Goal: Information Seeking & Learning: Check status

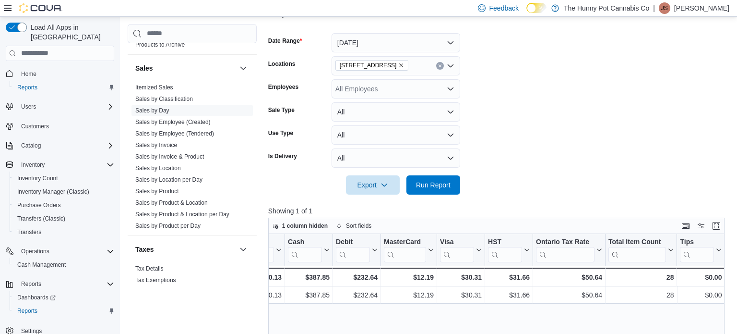
scroll to position [519, 0]
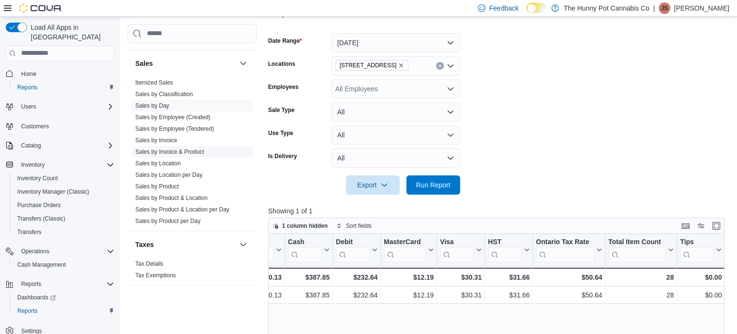
click at [158, 150] on link "Sales by Invoice & Product" at bounding box center [169, 151] width 69 height 7
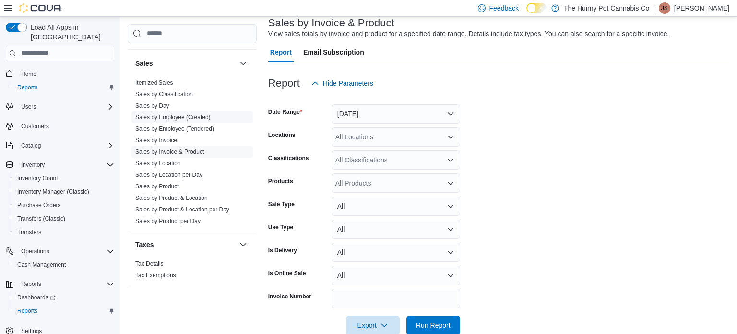
scroll to position [22, 0]
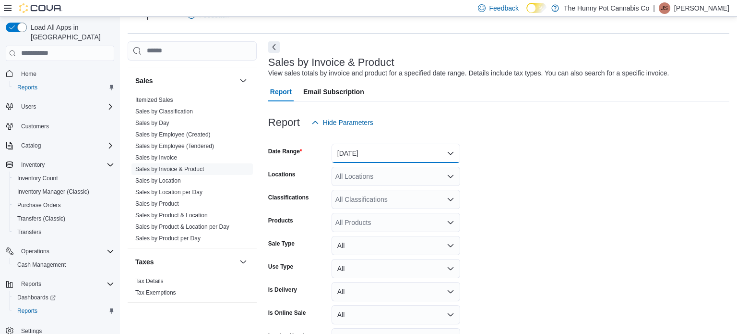
click at [391, 155] on button "[DATE]" at bounding box center [396, 153] width 129 height 19
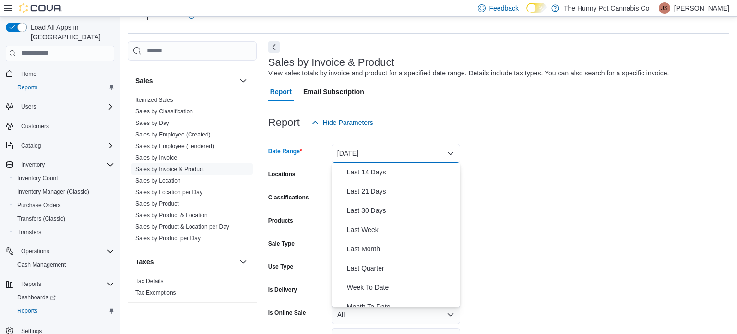
scroll to position [100, 0]
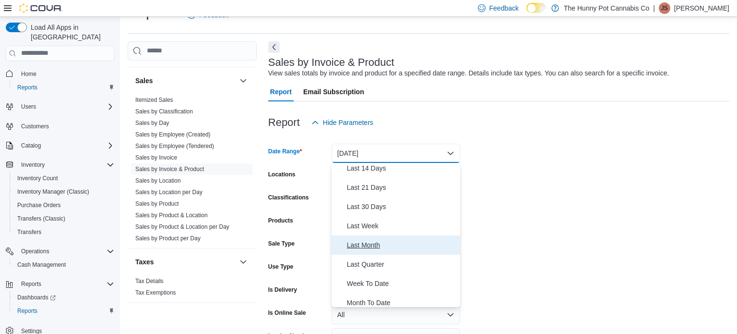
click at [375, 245] on span "Last Month" at bounding box center [401, 245] width 109 height 12
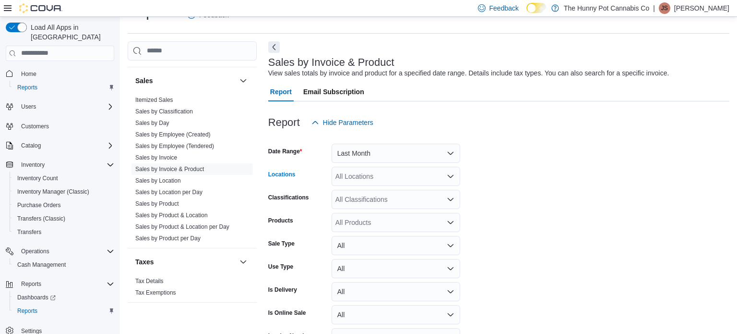
click at [353, 179] on div "All Locations" at bounding box center [396, 176] width 129 height 19
type input "****"
click at [370, 193] on span "2500 Hurontario St" at bounding box center [385, 193] width 66 height 10
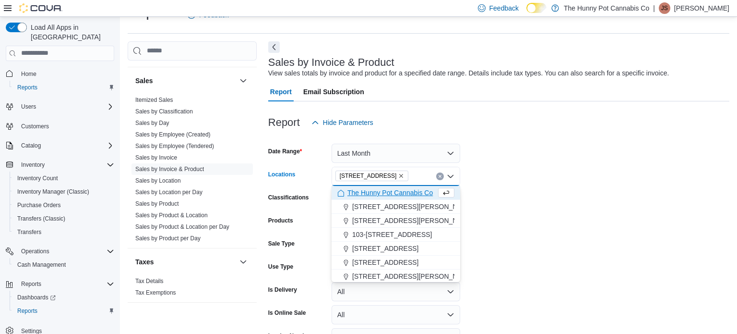
click at [567, 226] on form "Date Range Last Month Locations 2500 Hurontario St Combo box. Selected. 2500 Hu…" at bounding box center [498, 253] width 461 height 242
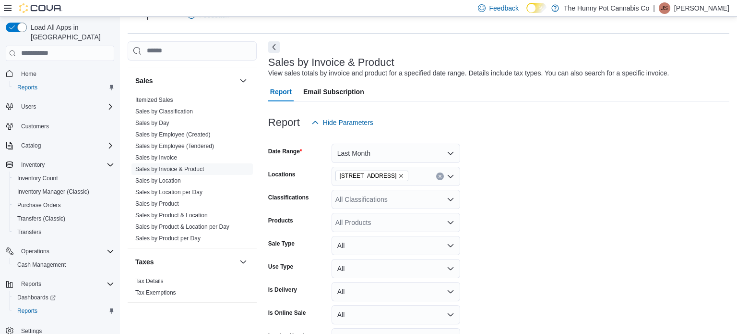
click at [357, 224] on div "All Products" at bounding box center [396, 222] width 129 height 19
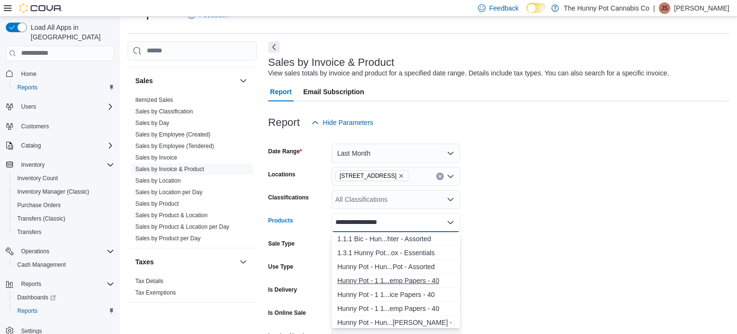
type input "**********"
click at [379, 283] on div "Hunny Pot - 1 1...emp Papers - 40" at bounding box center [396, 281] width 117 height 10
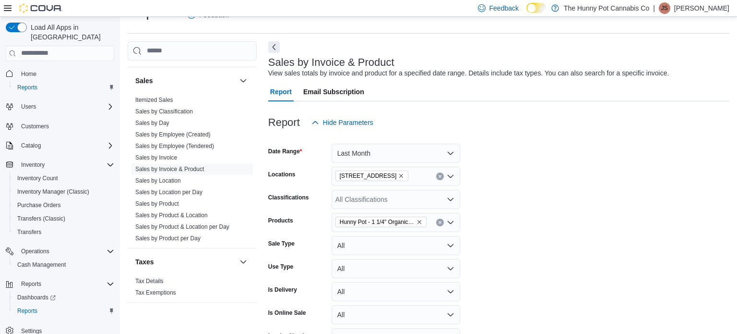
click at [536, 267] on form "Date Range Last Month Locations 2500 Hurontario St Classifications All Classifi…" at bounding box center [498, 253] width 461 height 242
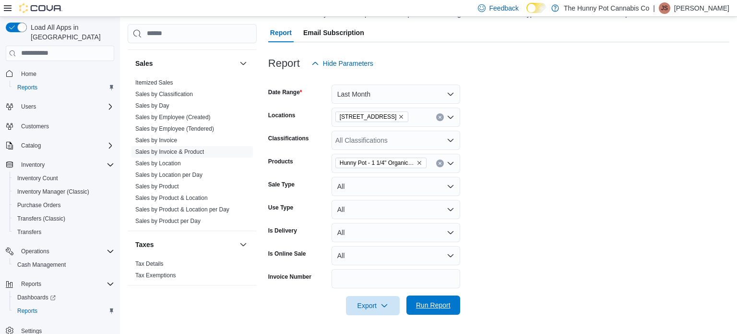
click at [440, 302] on span "Run Report" at bounding box center [433, 305] width 35 height 10
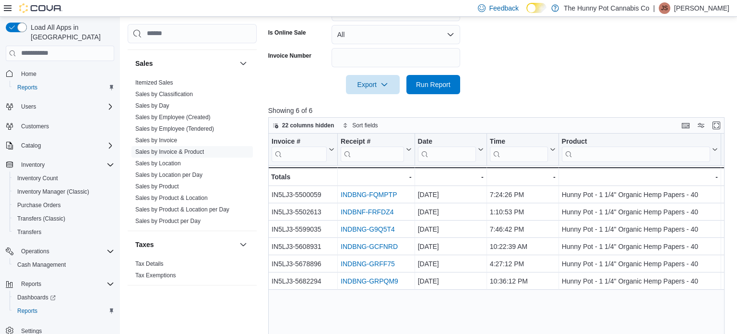
scroll to position [304, 0]
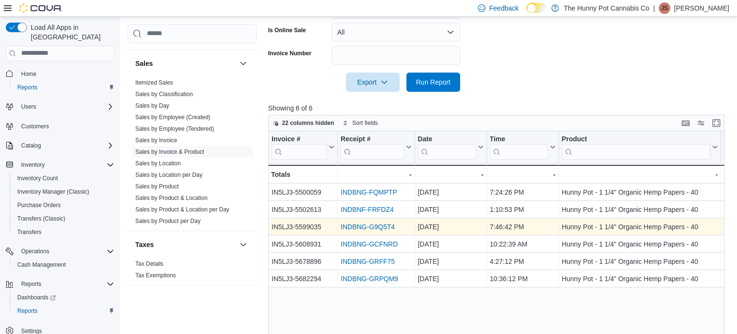
click at [354, 229] on link "INDBNG-G9Q5T4" at bounding box center [368, 227] width 54 height 8
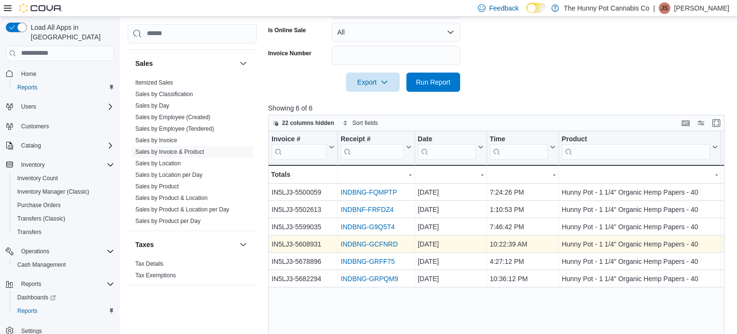
click at [373, 246] on link "INDBNG-GCFNRD" at bounding box center [369, 244] width 57 height 8
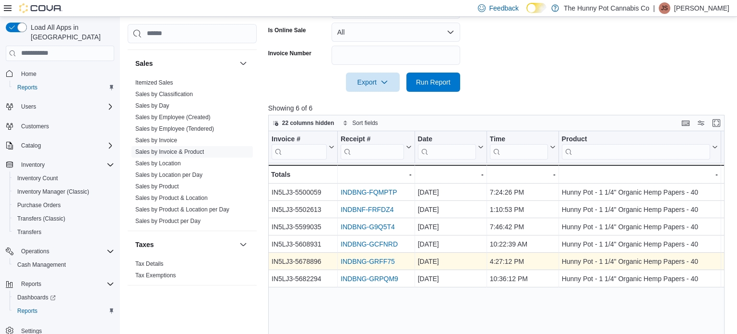
click at [364, 264] on link "INDBNG-GRFF75" at bounding box center [368, 261] width 54 height 8
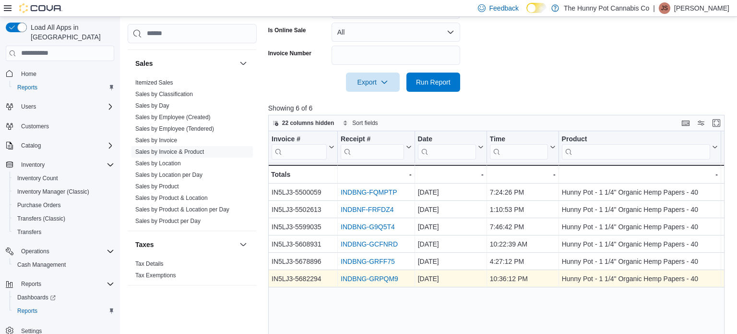
click at [371, 279] on link "INDBNG-GRPQM9" at bounding box center [370, 279] width 58 height 8
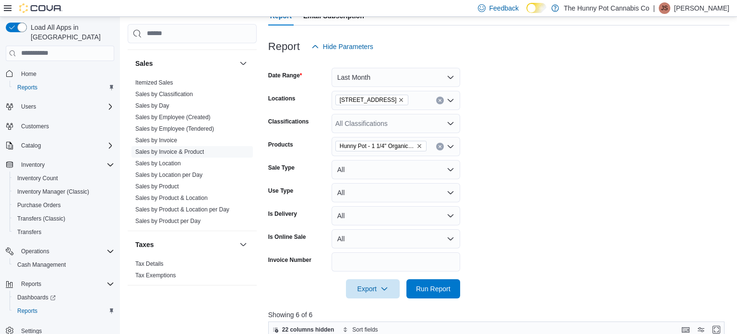
scroll to position [97, 0]
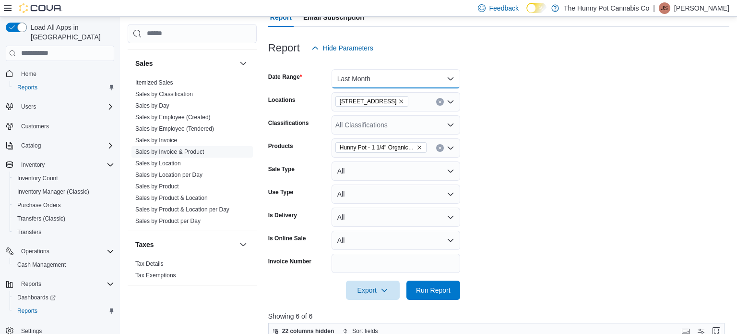
click at [385, 78] on button "Last Month" at bounding box center [396, 78] width 129 height 19
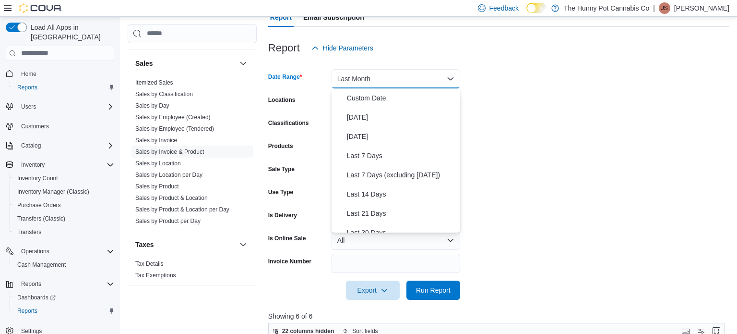
scroll to position [110, 0]
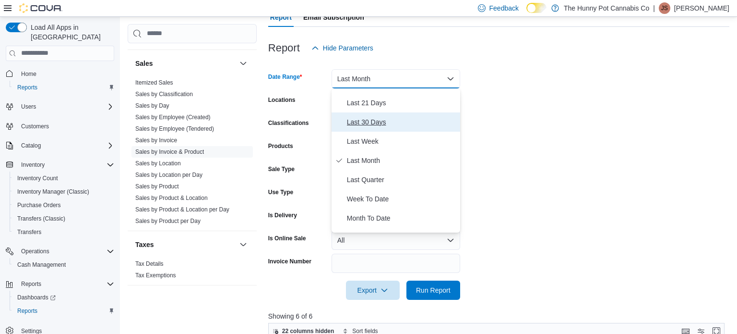
click at [351, 124] on span "Last 30 Days" at bounding box center [401, 122] width 109 height 12
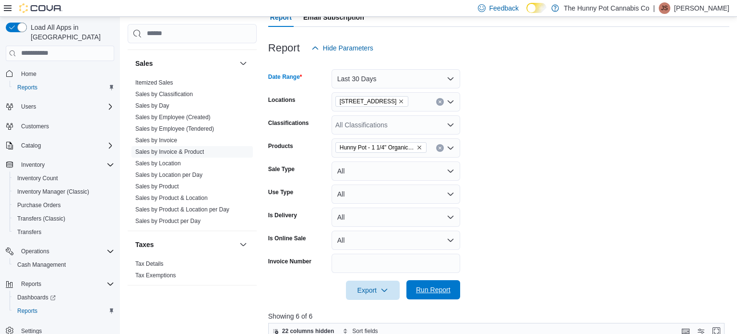
click at [423, 288] on span "Run Report" at bounding box center [433, 290] width 35 height 10
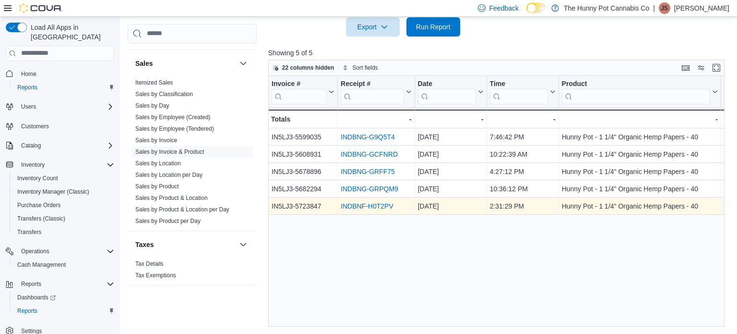
click at [348, 207] on link "INDBNF-H0T2PV" at bounding box center [367, 206] width 53 height 8
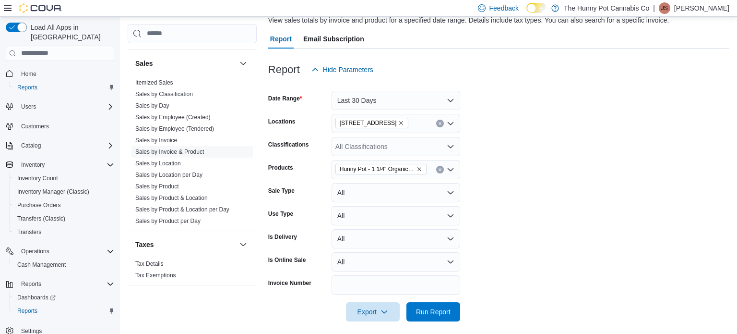
scroll to position [73, 0]
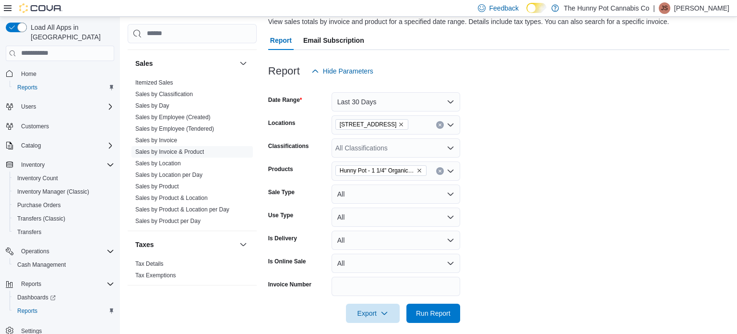
click at [441, 171] on icon "Clear input" at bounding box center [440, 170] width 2 height 2
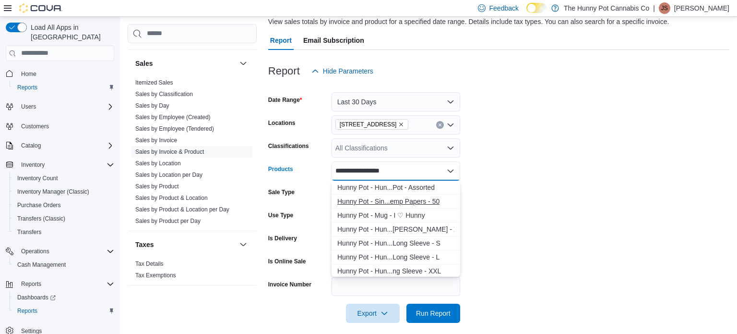
type input "**********"
click at [353, 204] on div "Hunny Pot - Sin...emp Papers - 50" at bounding box center [396, 201] width 117 height 10
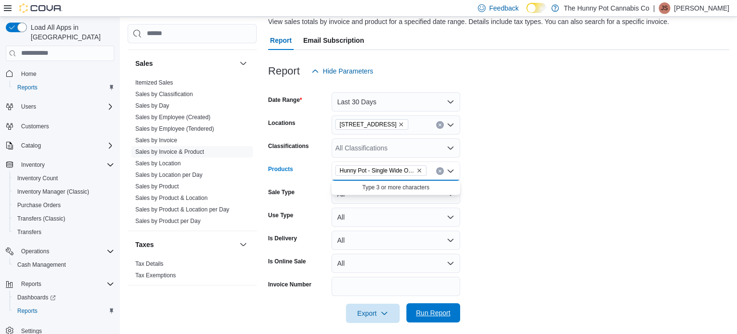
click at [443, 317] on span "Run Report" at bounding box center [433, 312] width 42 height 19
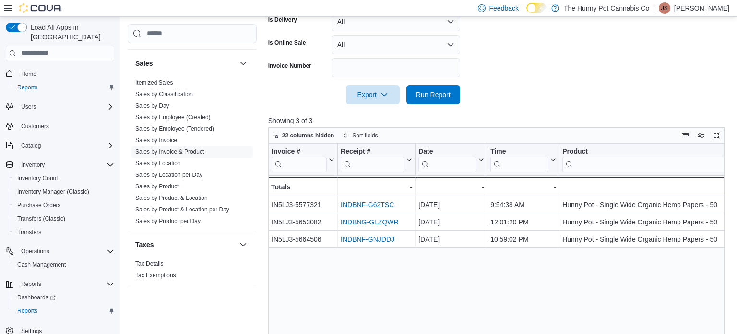
scroll to position [296, 0]
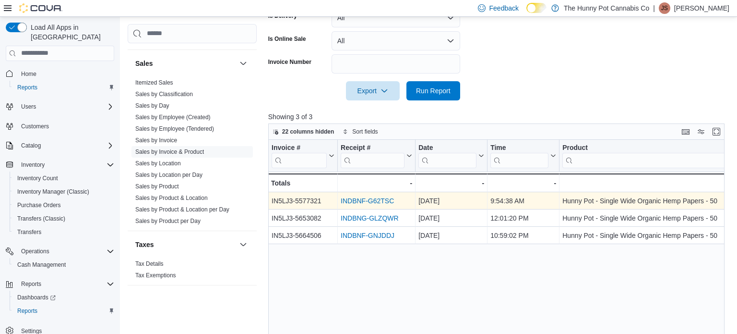
click at [369, 208] on div "INDBNF-G62TSC - Receipt # URL, column 2, row 1" at bounding box center [377, 200] width 78 height 17
click at [359, 201] on link "INDBNF-G62TSC" at bounding box center [367, 201] width 53 height 8
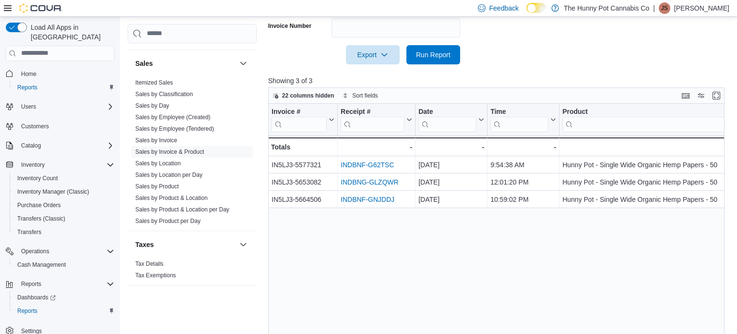
scroll to position [345, 0]
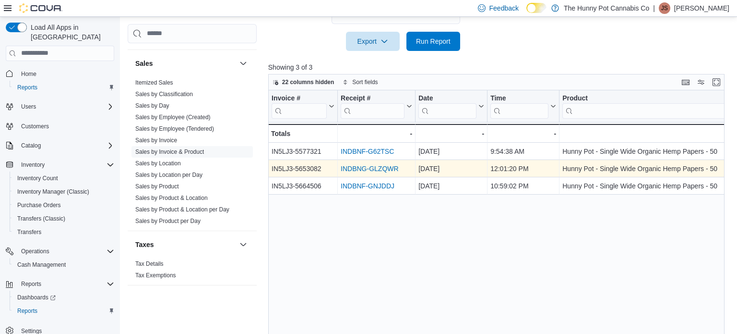
click at [370, 165] on link "INDBNG-GLZQWR" at bounding box center [370, 169] width 58 height 8
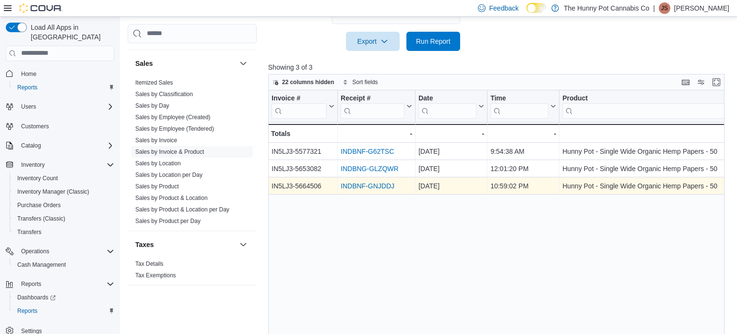
click at [364, 187] on link "INDBNF-GNJDDJ" at bounding box center [368, 186] width 54 height 8
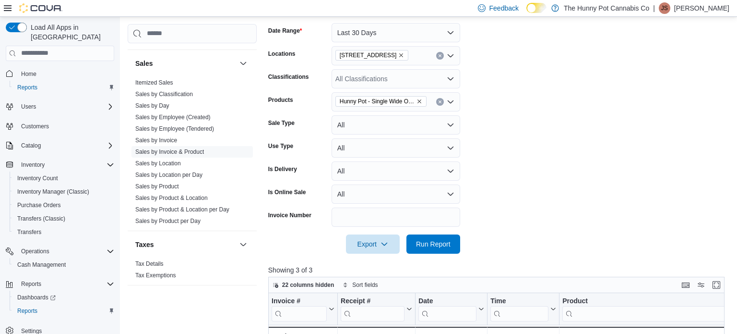
scroll to position [140, 0]
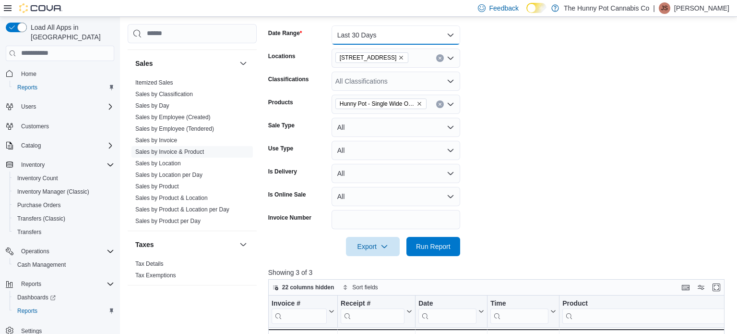
click at [402, 37] on button "Last 30 Days" at bounding box center [396, 34] width 129 height 19
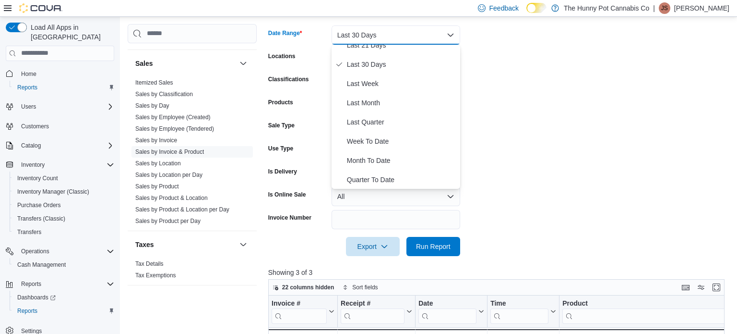
scroll to position [127, 0]
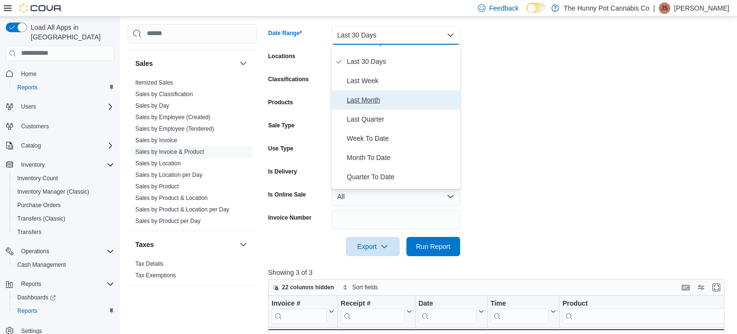
click at [369, 102] on span "Last Month" at bounding box center [401, 100] width 109 height 12
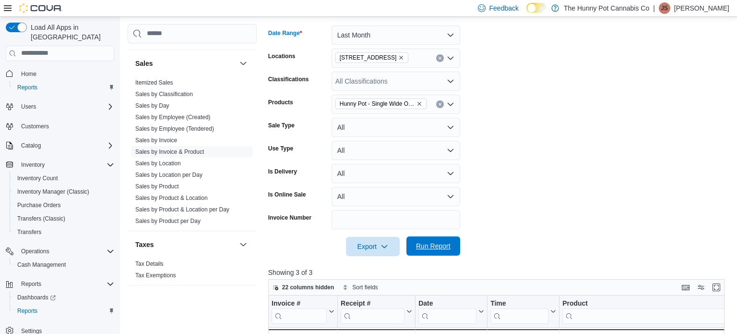
click at [449, 245] on span "Run Report" at bounding box center [433, 246] width 35 height 10
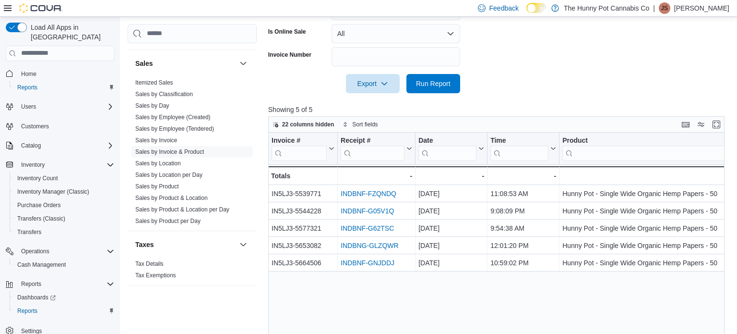
scroll to position [303, 0]
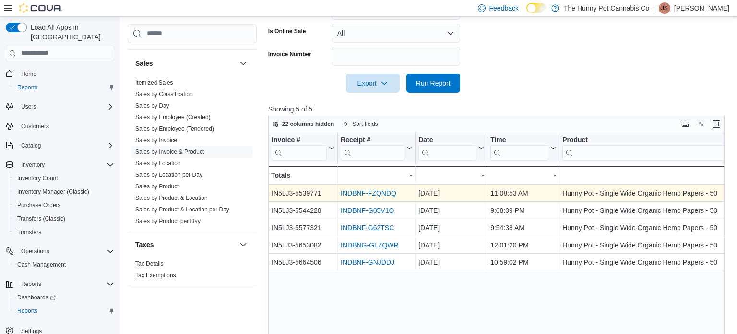
click at [364, 191] on link "INDBNF-FZQNDQ" at bounding box center [369, 193] width 56 height 8
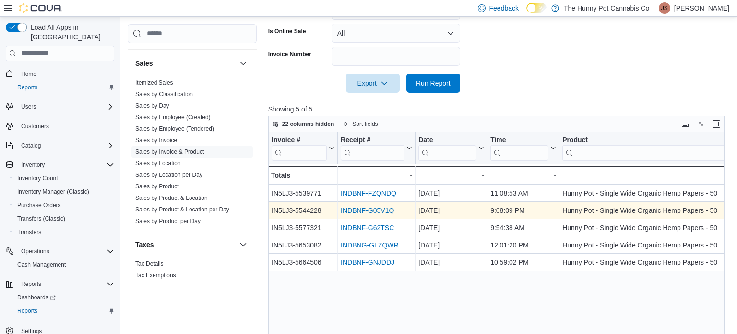
click at [355, 213] on link "INDBNF-G05V1Q" at bounding box center [367, 210] width 53 height 8
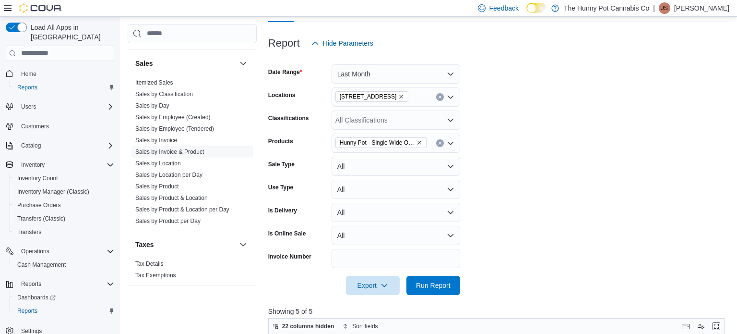
scroll to position [99, 0]
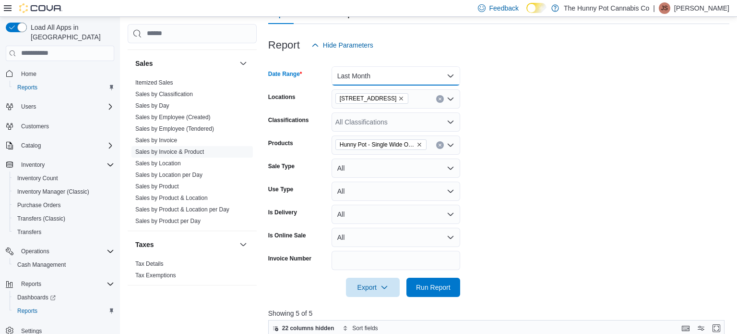
click at [421, 71] on button "Last Month" at bounding box center [396, 75] width 129 height 19
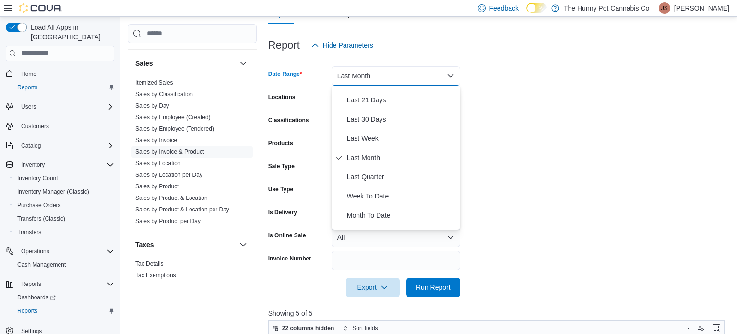
scroll to position [0, 0]
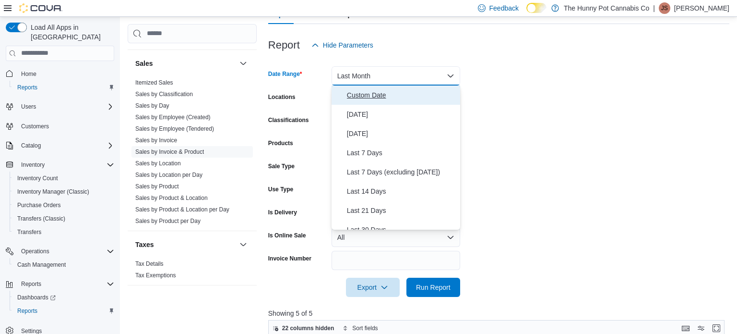
click at [355, 89] on span "Custom Date" at bounding box center [401, 95] width 109 height 12
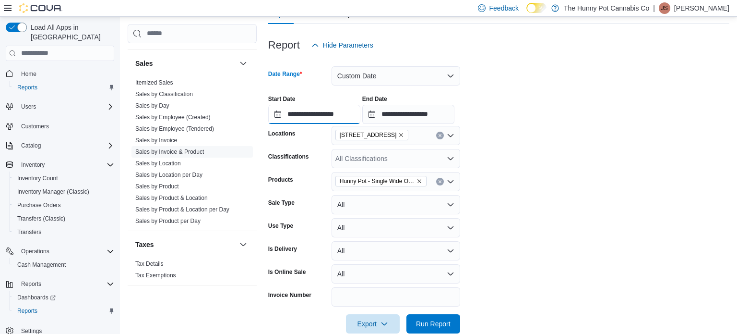
click at [361, 111] on input "**********" at bounding box center [314, 114] width 92 height 19
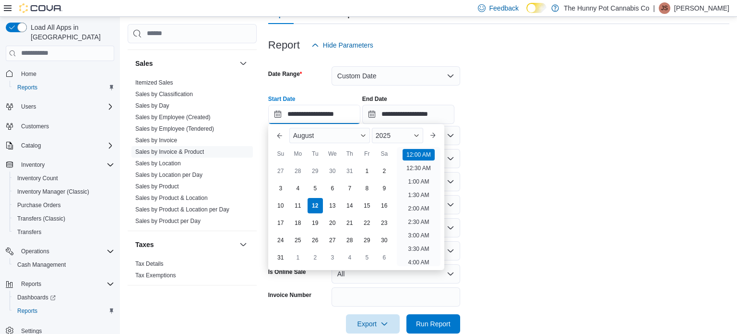
scroll to position [30, 0]
click at [280, 138] on button "Previous Month" at bounding box center [279, 135] width 15 height 15
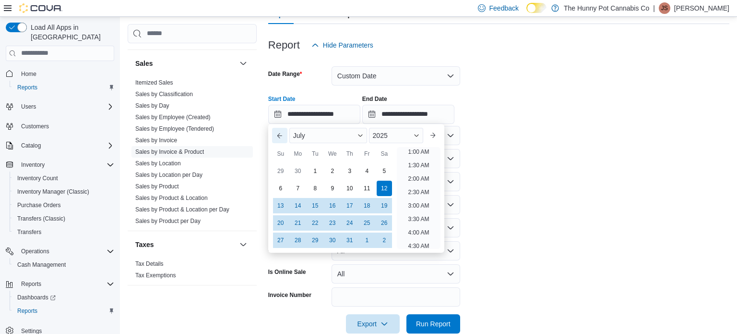
scroll to position [2, 0]
click at [280, 138] on button "Previous Month" at bounding box center [279, 135] width 15 height 15
type input "**********"
click at [354, 189] on div "12" at bounding box center [349, 188] width 17 height 17
click at [489, 151] on form "**********" at bounding box center [498, 194] width 461 height 278
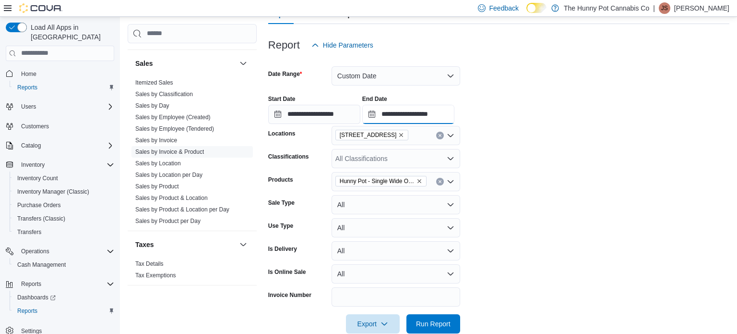
click at [455, 115] on input "**********" at bounding box center [408, 114] width 92 height 19
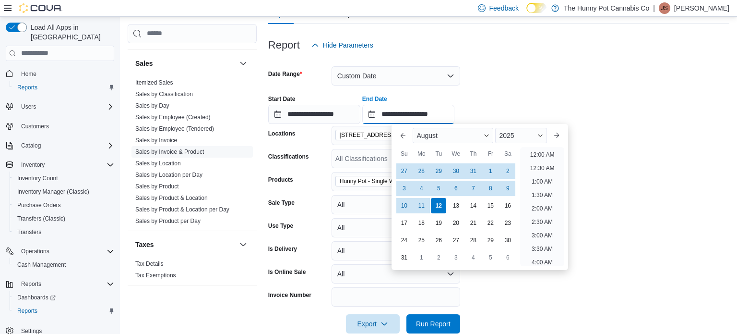
scroll to position [528, 0]
click at [403, 135] on button "Previous Month" at bounding box center [403, 135] width 15 height 15
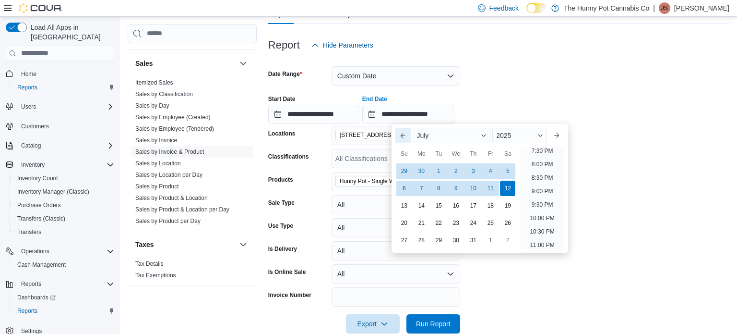
click at [403, 135] on button "Previous Month" at bounding box center [403, 135] width 15 height 15
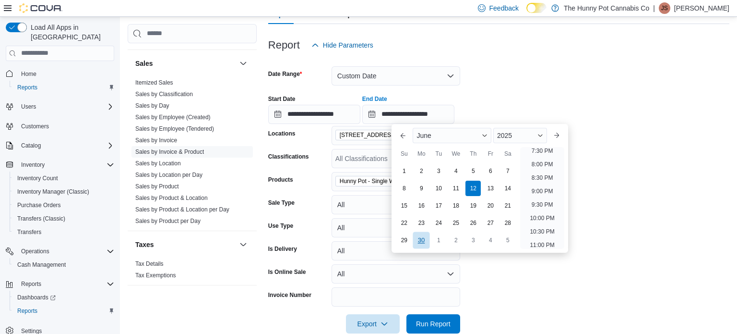
click at [422, 240] on div "30" at bounding box center [421, 239] width 17 height 17
type input "**********"
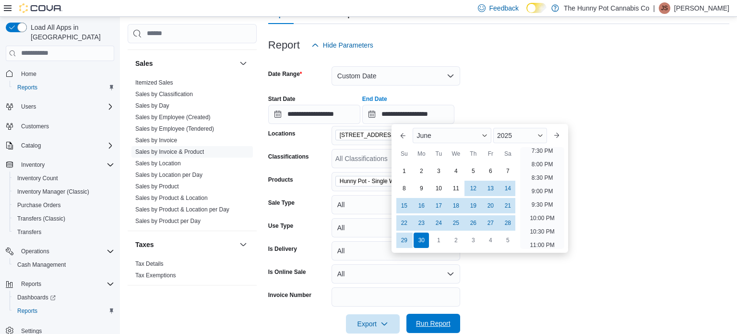
click at [430, 326] on span "Run Report" at bounding box center [433, 323] width 35 height 10
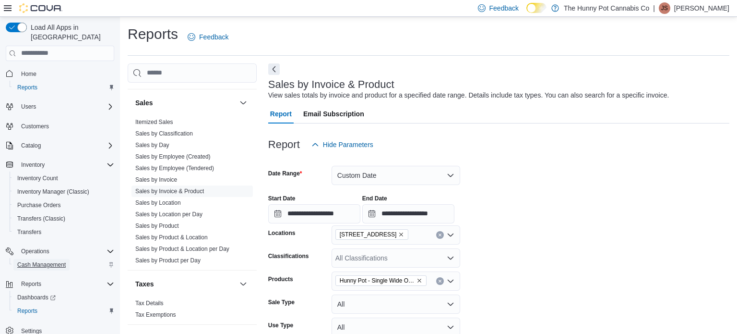
click at [34, 261] on span "Cash Management" at bounding box center [41, 265] width 48 height 8
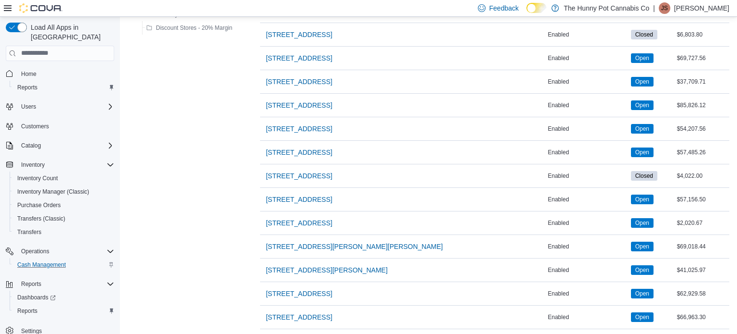
scroll to position [449, 0]
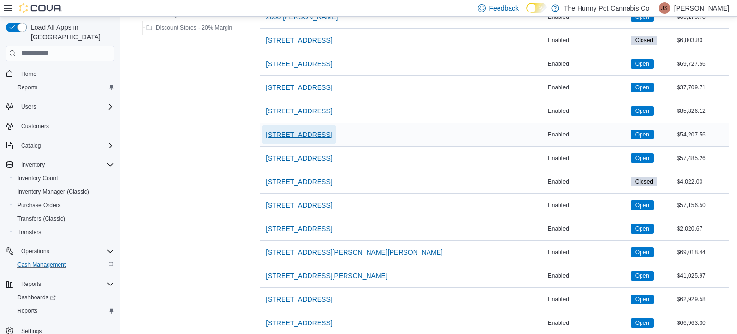
click at [292, 131] on span "2500 Hurontario St" at bounding box center [299, 135] width 66 height 10
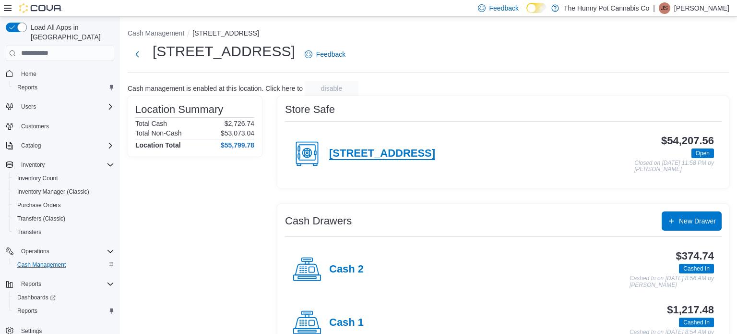
click at [336, 150] on h4 "14-2500 Hurontario St" at bounding box center [382, 153] width 106 height 12
click at [328, 320] on div "Cash 1" at bounding box center [328, 322] width 71 height 29
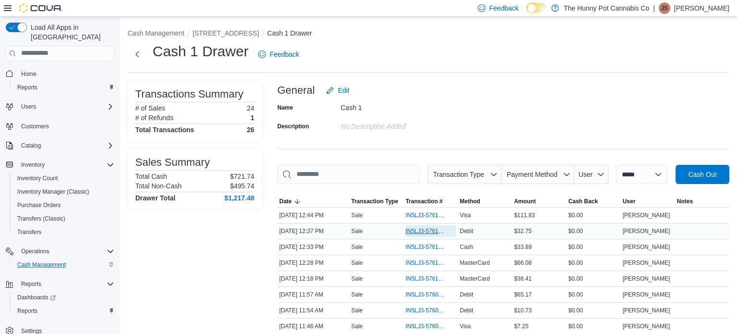
click at [435, 230] on span "IN5LJ3-5761134" at bounding box center [426, 231] width 41 height 8
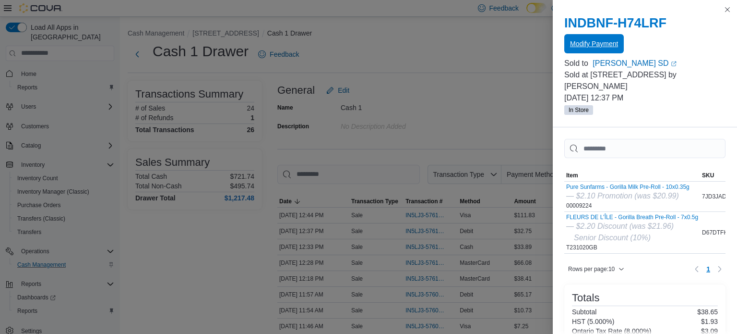
click at [594, 48] on span "Modify Payment" at bounding box center [594, 44] width 48 height 10
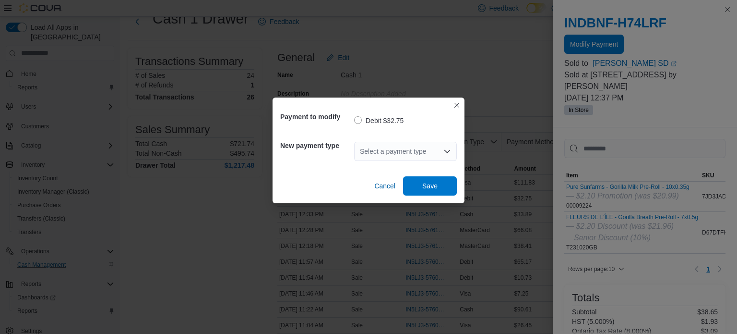
scroll to position [33, 0]
click at [662, 130] on div "Payment to modify Debit $32.75 New payment type Select a payment type Cancel Sa…" at bounding box center [368, 167] width 737 height 334
click at [386, 154] on div "Select a payment type" at bounding box center [405, 151] width 103 height 19
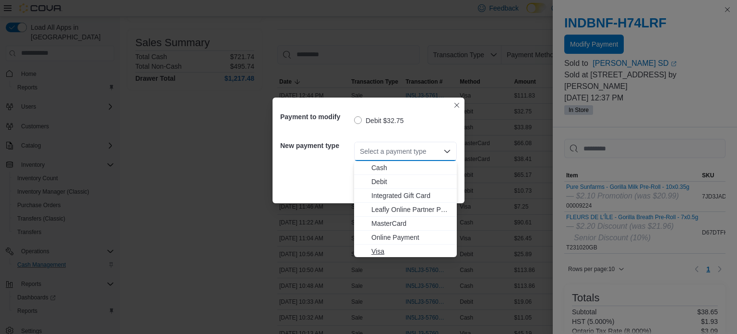
click at [404, 249] on span "Visa" at bounding box center [412, 251] width 80 height 10
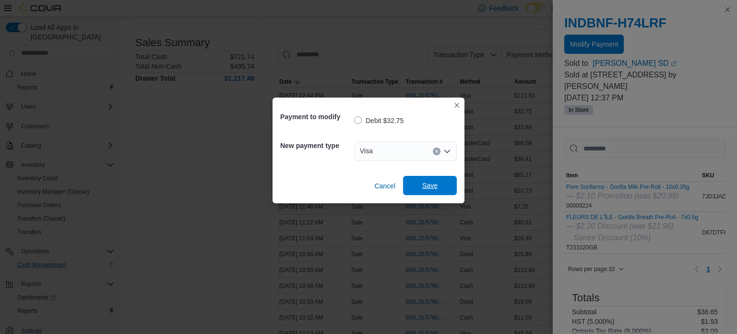
click at [436, 180] on span "Save" at bounding box center [430, 185] width 42 height 19
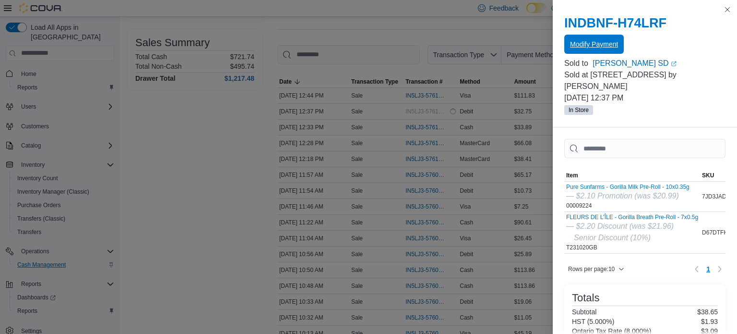
scroll to position [0, 0]
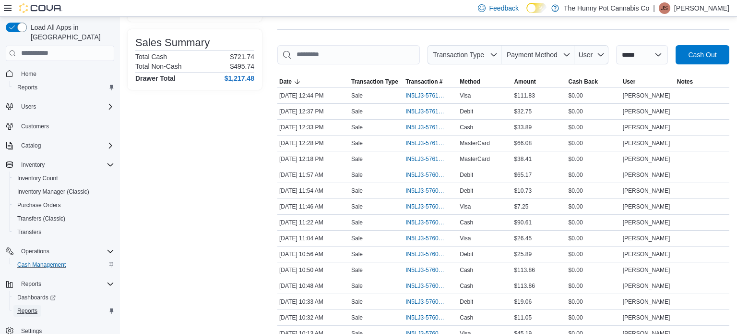
click at [29, 305] on span "Reports" at bounding box center [27, 311] width 20 height 12
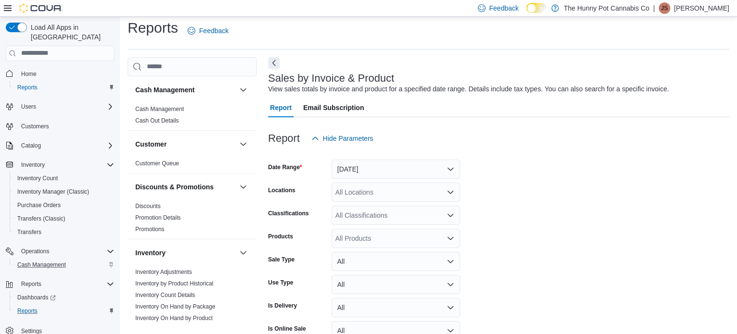
scroll to position [22, 0]
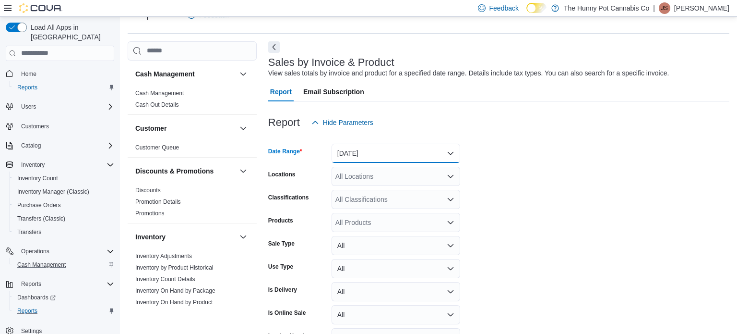
click at [377, 152] on button "Yesterday" at bounding box center [396, 153] width 129 height 19
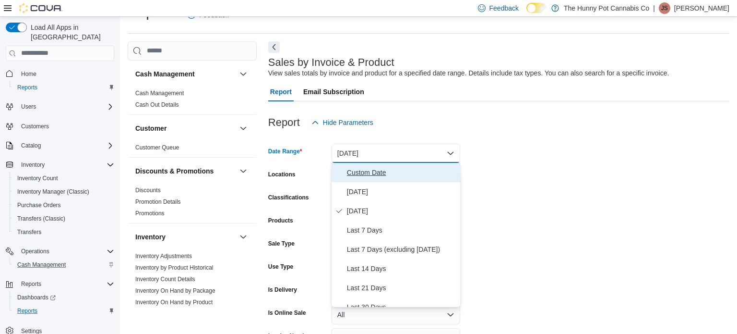
click at [379, 173] on span "Custom Date" at bounding box center [401, 173] width 109 height 12
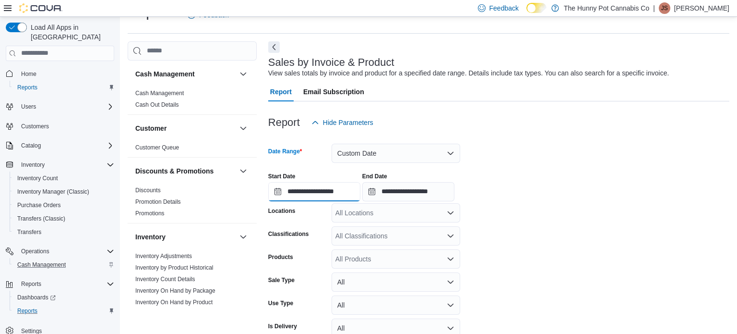
click at [361, 193] on input "**********" at bounding box center [314, 191] width 92 height 19
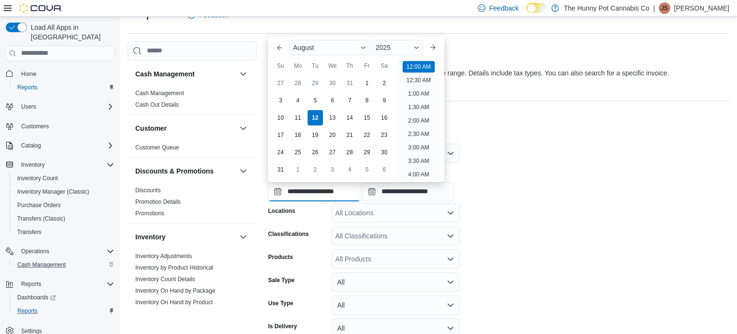
scroll to position [30, 0]
click at [324, 45] on div "August" at bounding box center [330, 47] width 81 height 15
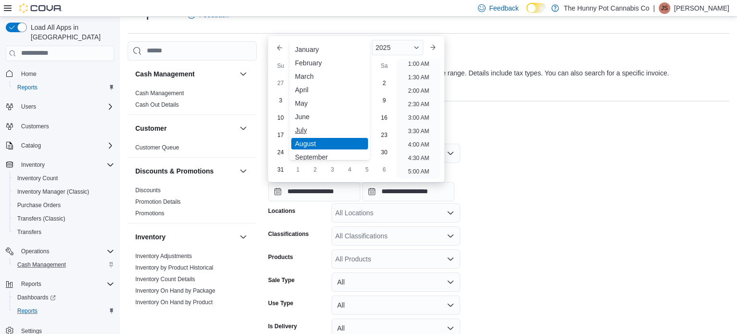
click at [306, 132] on div "July" at bounding box center [329, 130] width 77 height 12
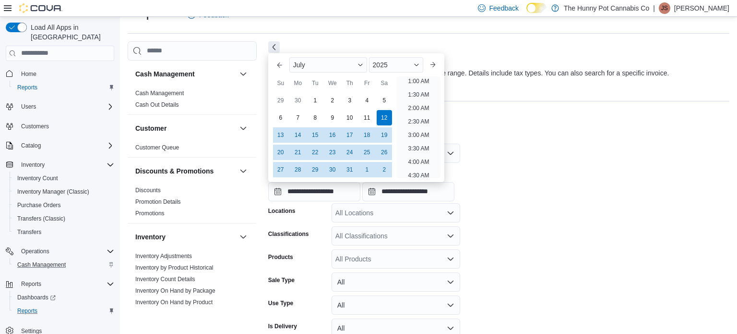
scroll to position [2, 0]
click at [281, 113] on div "6" at bounding box center [280, 117] width 17 height 17
type input "**********"
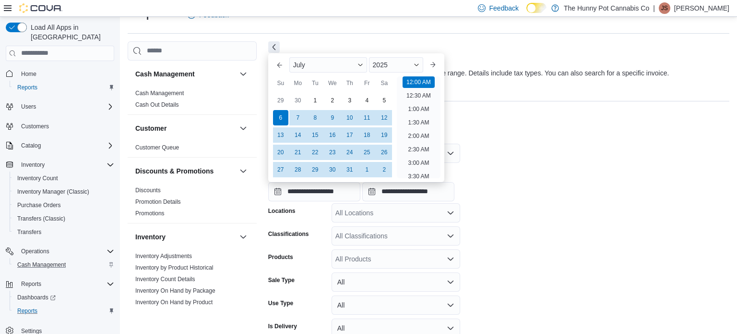
click at [553, 139] on div at bounding box center [498, 138] width 461 height 12
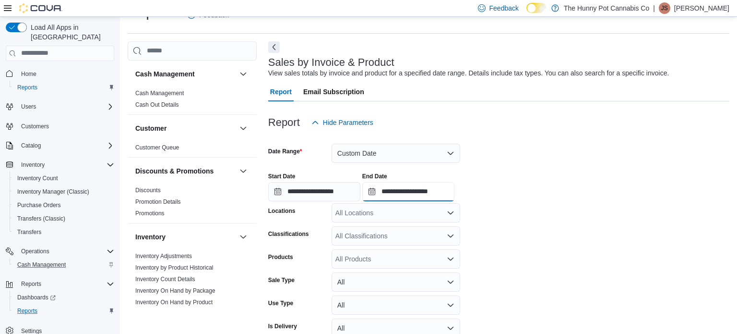
click at [439, 187] on input "**********" at bounding box center [408, 191] width 92 height 19
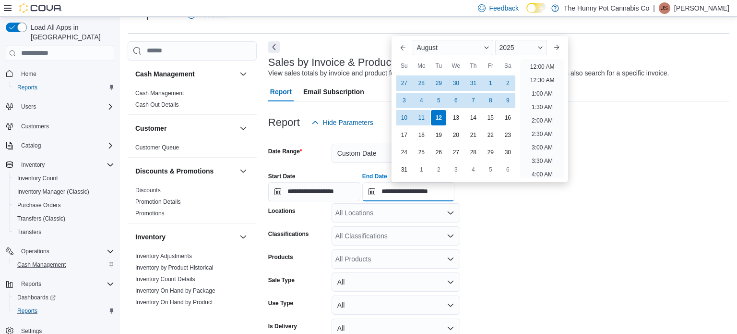
scroll to position [528, 0]
click at [454, 100] on div "6" at bounding box center [456, 100] width 17 height 17
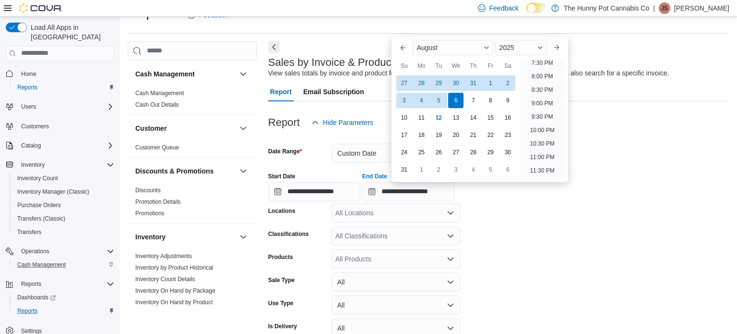
click at [495, 286] on form "**********" at bounding box center [498, 271] width 461 height 278
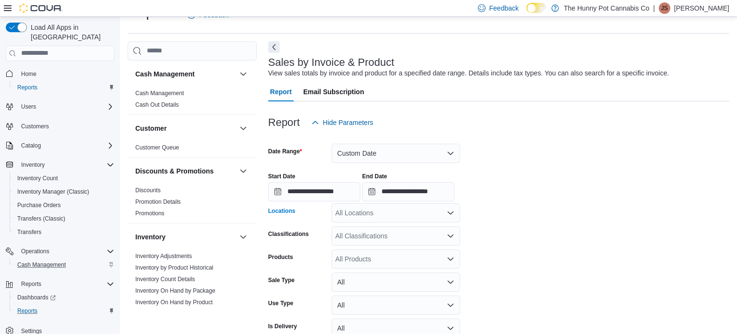
click at [362, 220] on div "All Locations" at bounding box center [396, 212] width 129 height 19
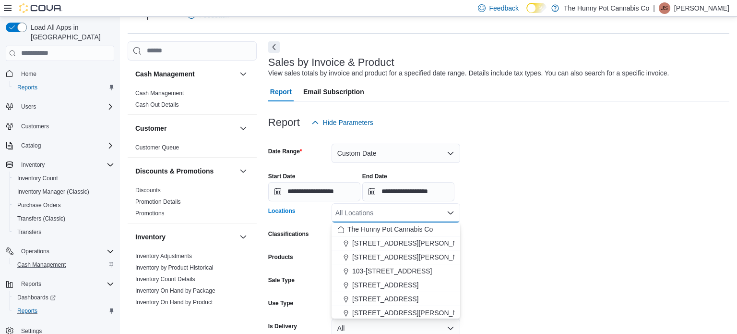
click at [657, 140] on div at bounding box center [498, 138] width 461 height 12
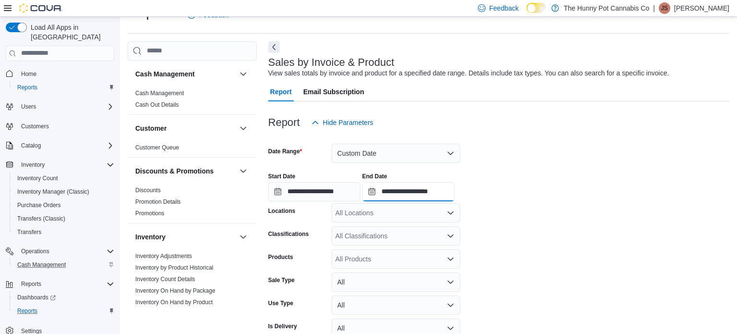
click at [455, 184] on input "**********" at bounding box center [408, 191] width 92 height 19
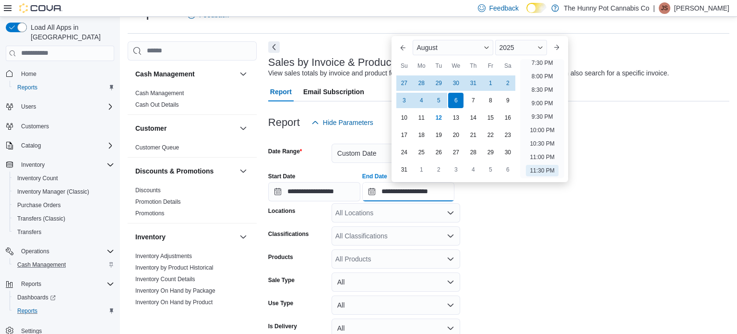
click at [455, 184] on input "**********" at bounding box center [408, 191] width 92 height 19
click at [408, 115] on div "10" at bounding box center [404, 117] width 17 height 17
type input "**********"
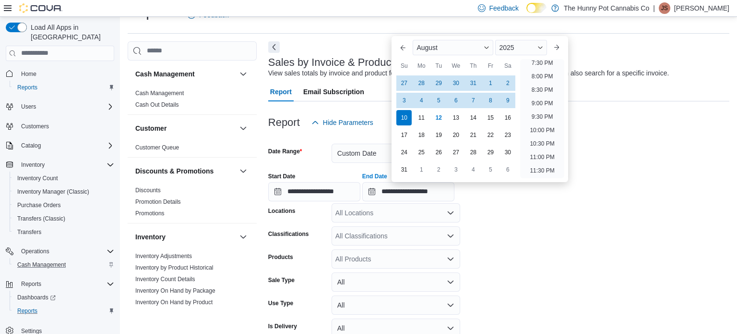
click at [552, 248] on form "**********" at bounding box center [498, 271] width 461 height 278
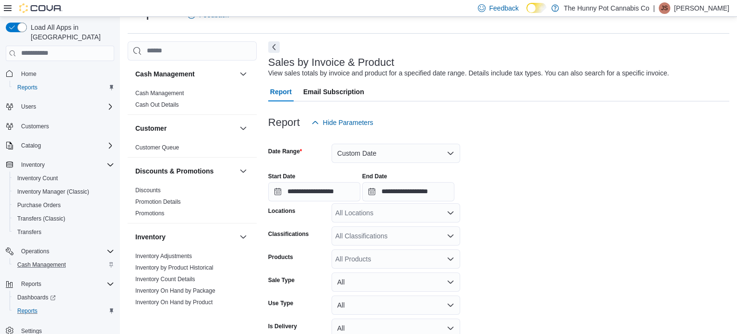
click at [417, 210] on div "All Locations" at bounding box center [396, 212] width 129 height 19
type input "****"
click at [430, 232] on div "2500 Hurontario St" at bounding box center [396, 229] width 117 height 10
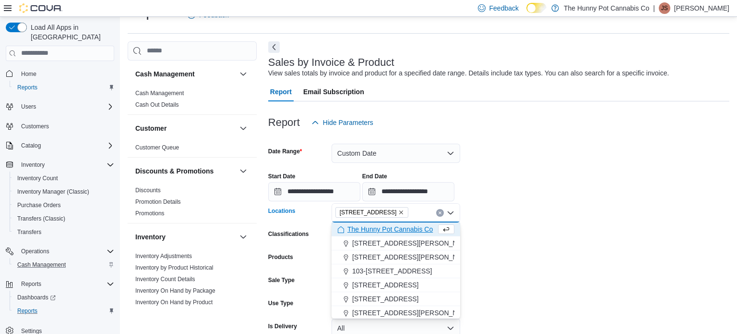
click at [562, 293] on form "**********" at bounding box center [498, 271] width 461 height 278
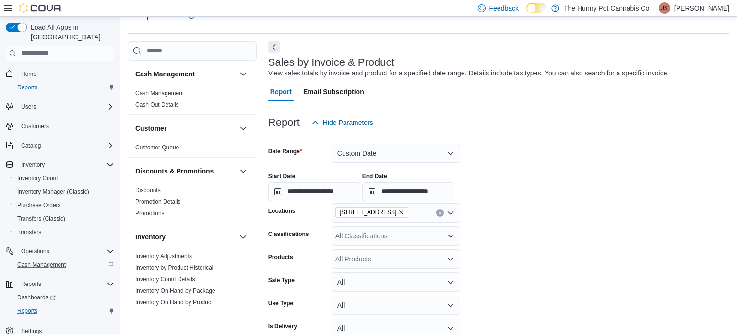
scroll to position [118, 0]
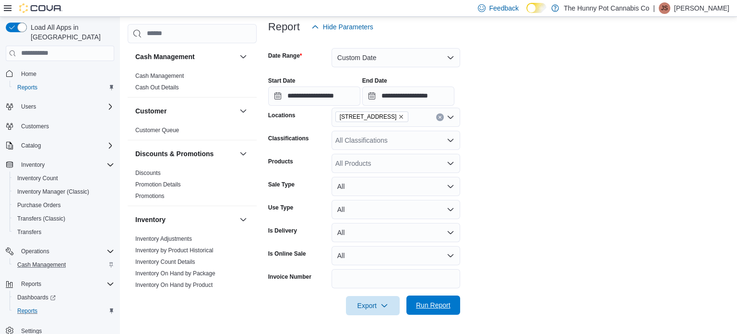
click at [433, 302] on span "Run Report" at bounding box center [433, 305] width 35 height 10
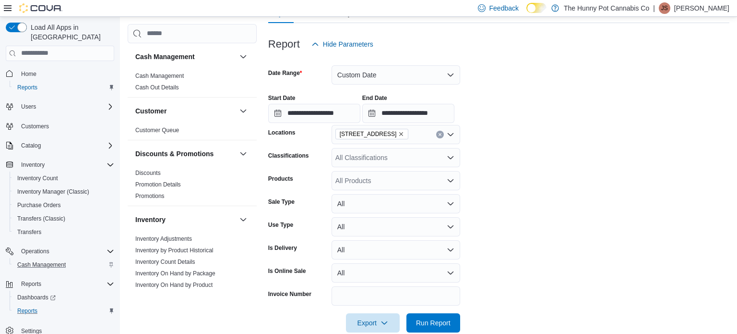
scroll to position [94, 0]
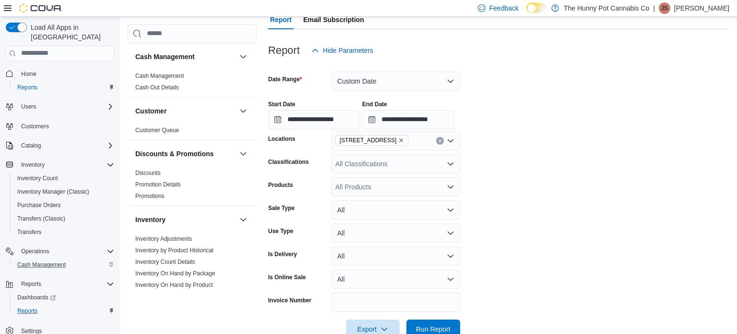
click at [370, 183] on div "All Products" at bounding box center [396, 186] width 129 height 19
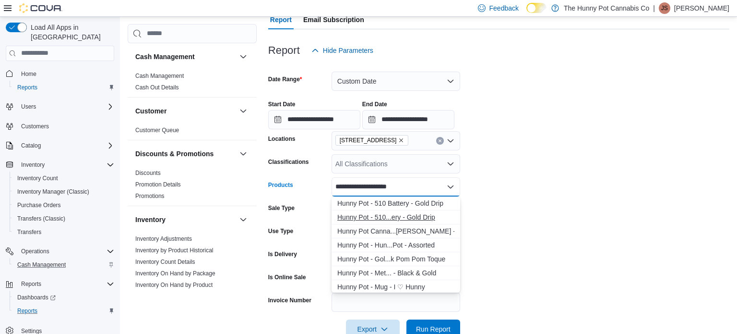
type input "**********"
click at [376, 215] on div "Hunny Pot - 510...ery - Gold Drip" at bounding box center [396, 217] width 117 height 10
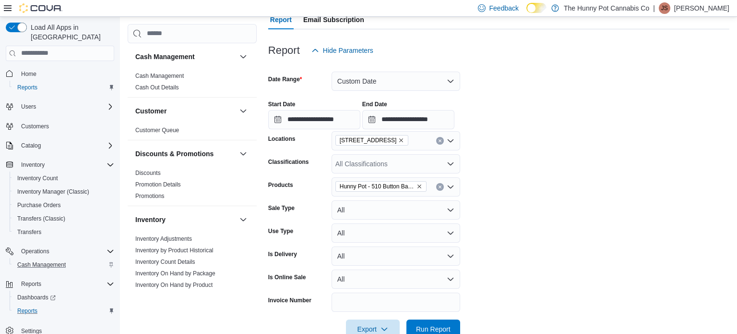
click at [609, 179] on form "**********" at bounding box center [498, 199] width 461 height 278
click at [451, 325] on span "Run Report" at bounding box center [433, 328] width 42 height 19
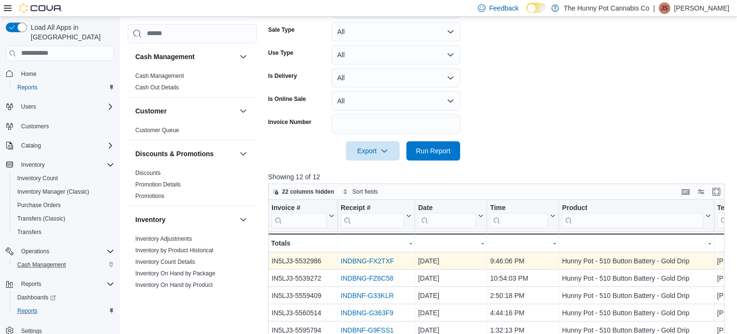
click at [381, 260] on link "INDBNG-FX2TXF" at bounding box center [367, 261] width 53 height 8
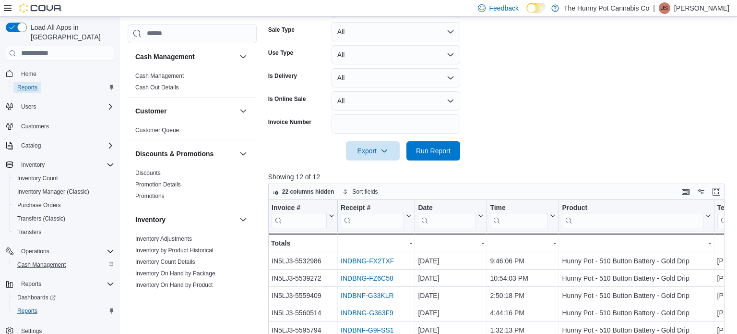
click at [38, 82] on link "Reports" at bounding box center [27, 88] width 28 height 12
click at [24, 70] on span "Home" at bounding box center [28, 74] width 15 height 8
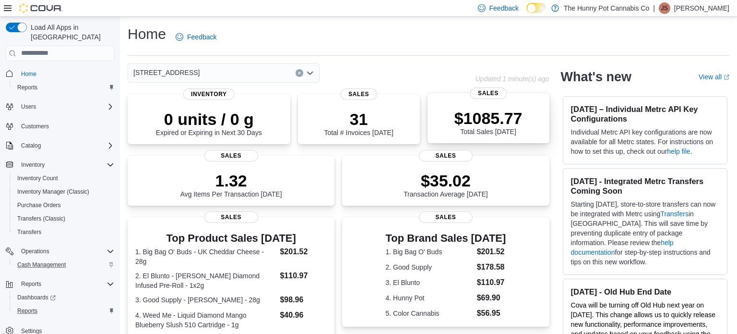
click at [475, 125] on p "$1085.77" at bounding box center [489, 118] width 68 height 19
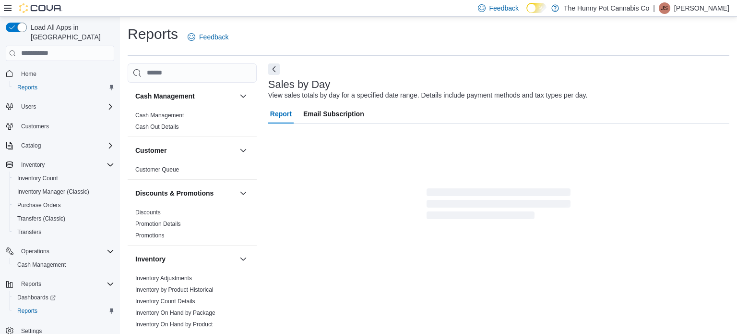
click at [475, 125] on div "Report Email Subscription" at bounding box center [498, 162] width 461 height 117
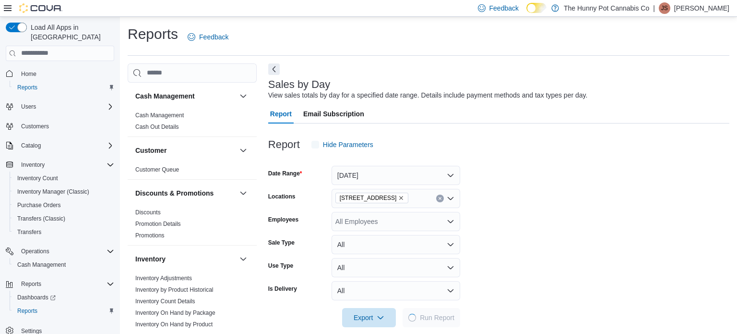
scroll to position [12, 0]
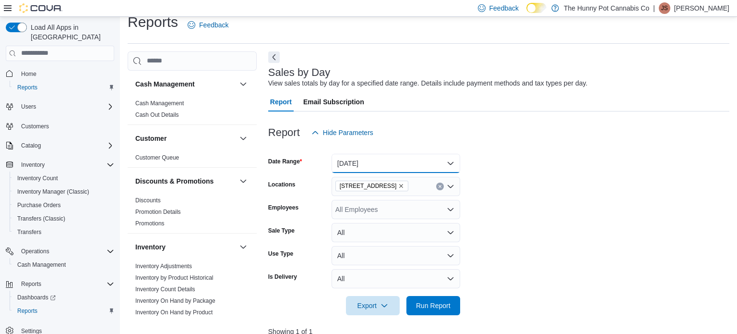
click at [435, 165] on button "Today" at bounding box center [396, 163] width 129 height 19
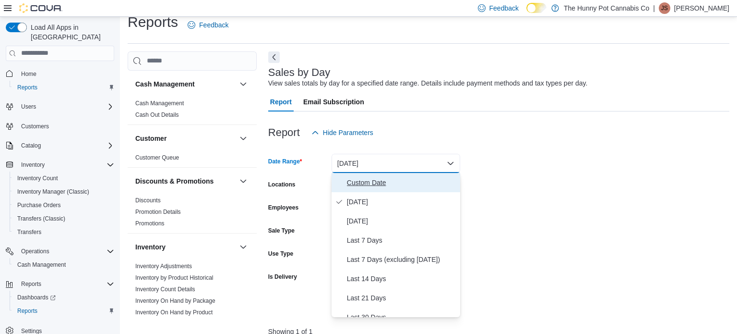
click at [427, 178] on span "Custom Date" at bounding box center [401, 183] width 109 height 12
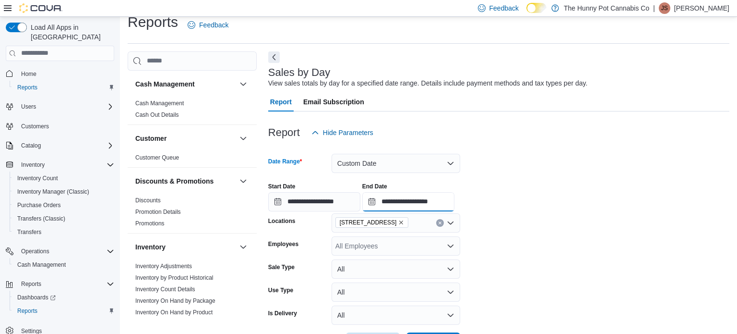
click at [455, 202] on input "**********" at bounding box center [408, 201] width 92 height 19
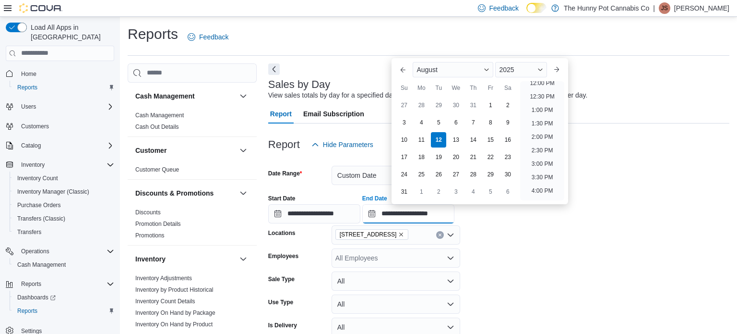
scroll to position [328, 0]
click at [530, 106] on li "1:00 PM" at bounding box center [542, 111] width 29 height 12
type input "**********"
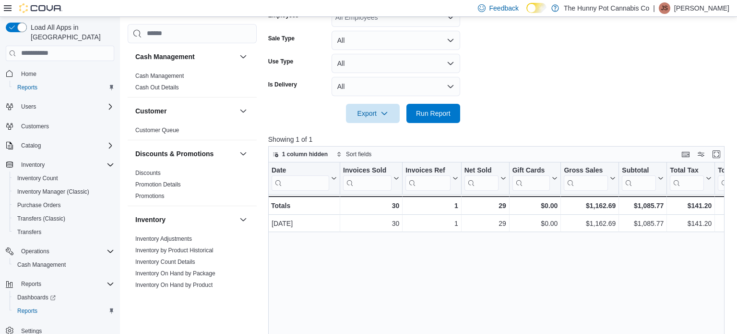
scroll to position [260, 0]
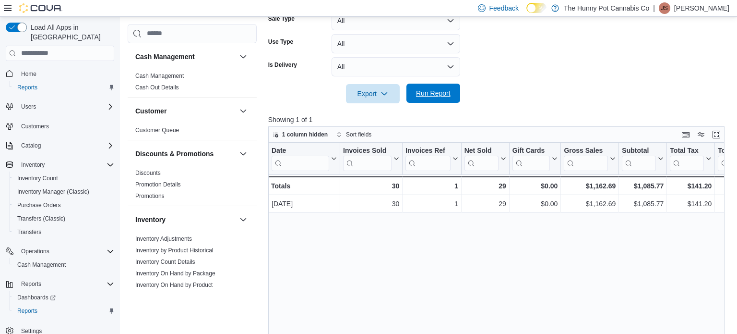
click at [446, 99] on span "Run Report" at bounding box center [433, 93] width 42 height 19
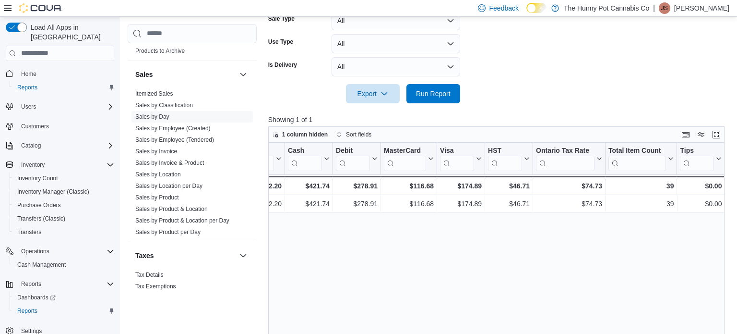
scroll to position [507, 0]
click at [185, 166] on link "Sales by Invoice & Product" at bounding box center [169, 164] width 69 height 7
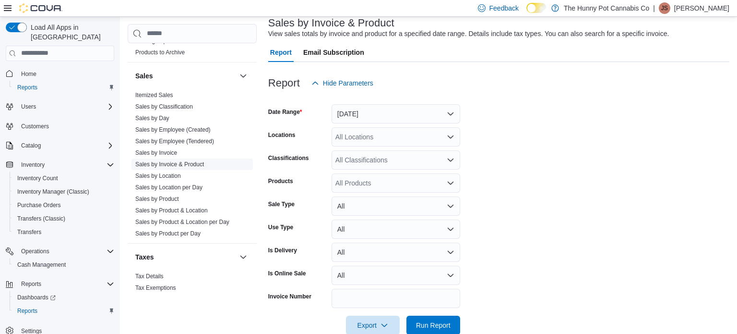
scroll to position [22, 0]
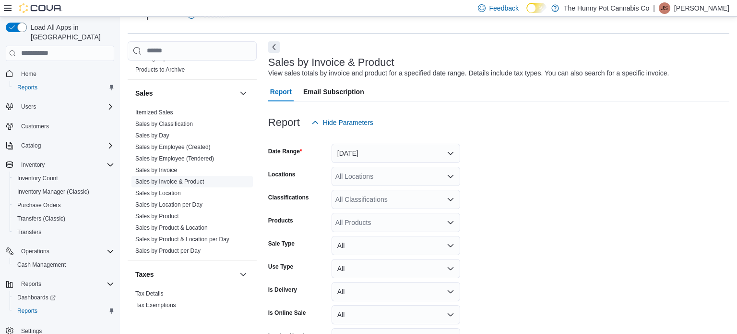
click at [190, 181] on link "Sales by Invoice & Product" at bounding box center [169, 181] width 69 height 7
click at [395, 155] on button "Yesterday" at bounding box center [396, 153] width 129 height 19
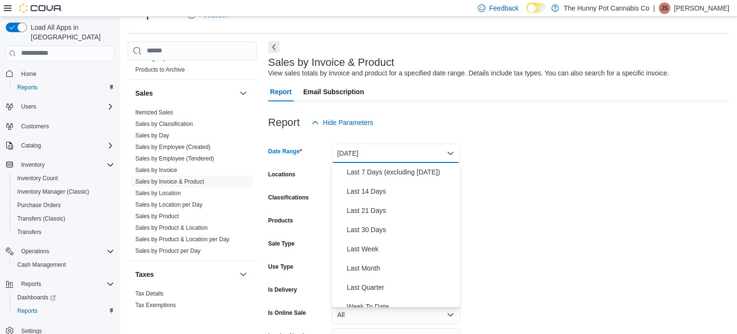
scroll to position [78, 0]
click at [384, 271] on span "Last Month" at bounding box center [401, 267] width 109 height 12
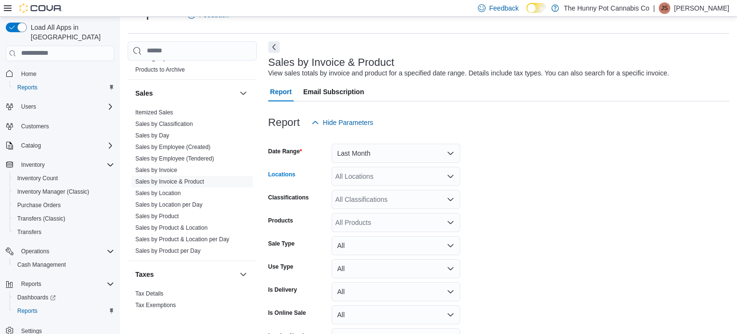
click at [355, 179] on div "All Locations" at bounding box center [396, 176] width 129 height 19
type input "****"
click at [417, 190] on div "2500 Hurontario St" at bounding box center [396, 193] width 117 height 10
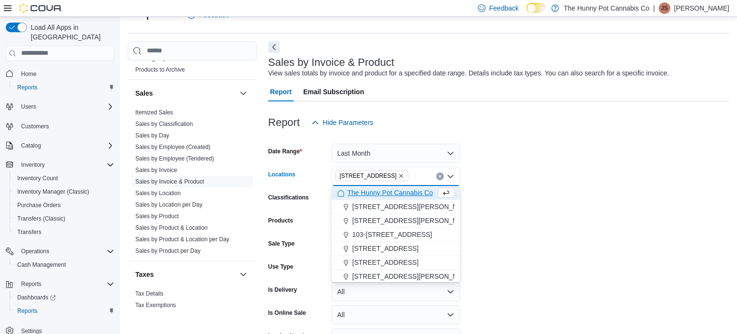
click at [520, 174] on form "Date Range Last Month Locations 2500 Hurontario St Combo box. Selected. 2500 Hu…" at bounding box center [498, 253] width 461 height 242
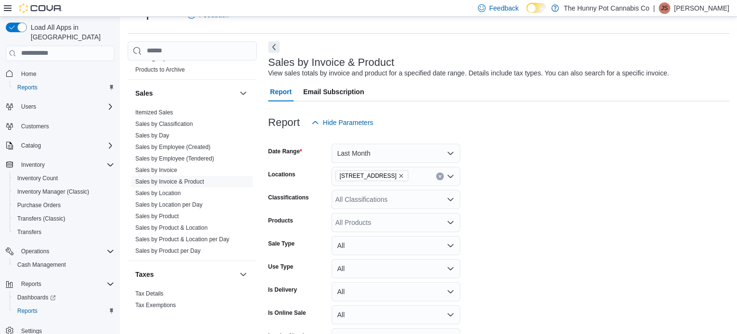
scroll to position [81, 0]
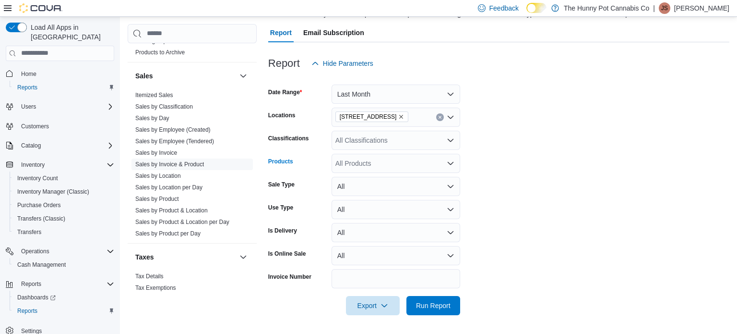
click at [365, 169] on div "All Products" at bounding box center [396, 163] width 129 height 19
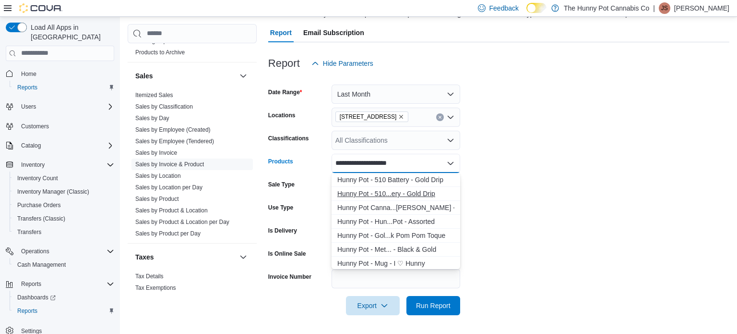
type input "**********"
click at [374, 193] on div "Hunny Pot - 510...ery - Gold Drip" at bounding box center [396, 194] width 117 height 10
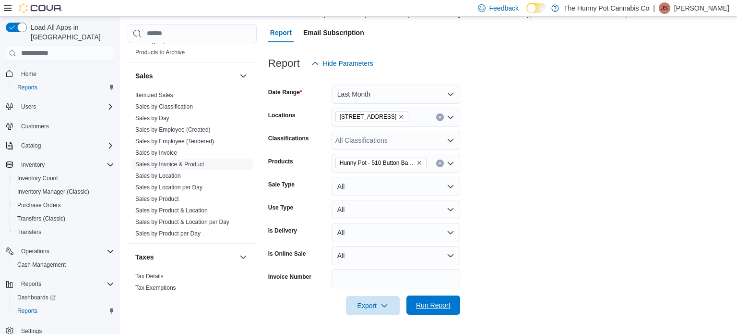
click at [438, 302] on span "Run Report" at bounding box center [433, 305] width 35 height 10
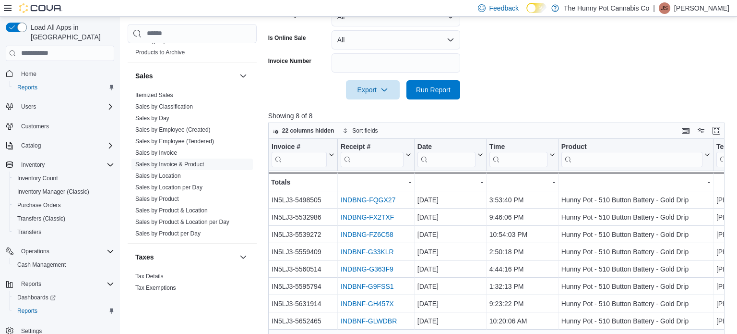
scroll to position [294, 0]
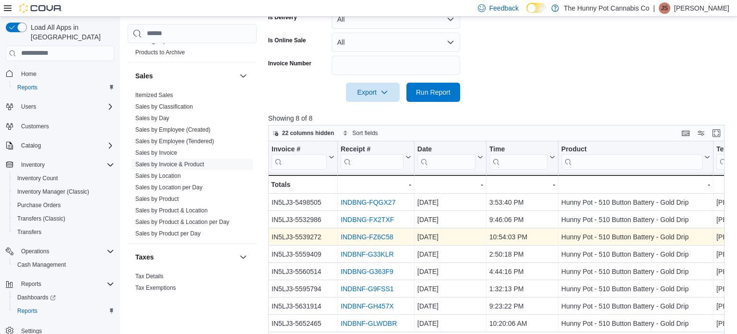
click at [355, 236] on link "INDBNG-FZ6C58" at bounding box center [367, 237] width 53 height 8
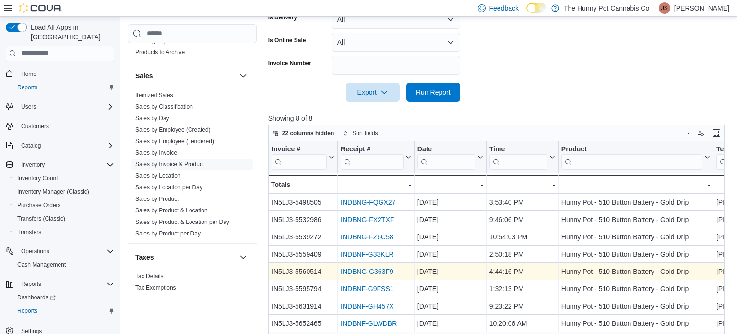
click at [372, 269] on link "INDBNG-G363F9" at bounding box center [367, 271] width 53 height 8
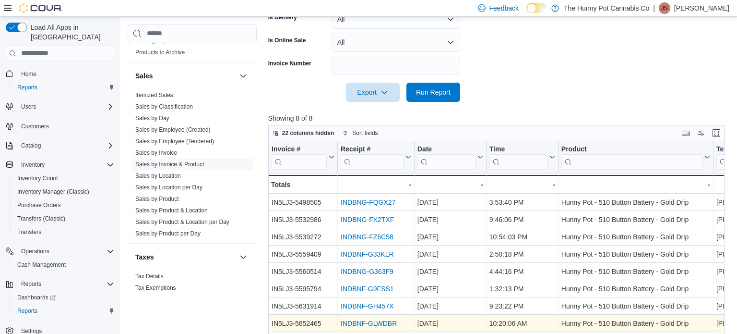
click at [374, 322] on link "INDBNF-GLWDBR" at bounding box center [369, 323] width 56 height 8
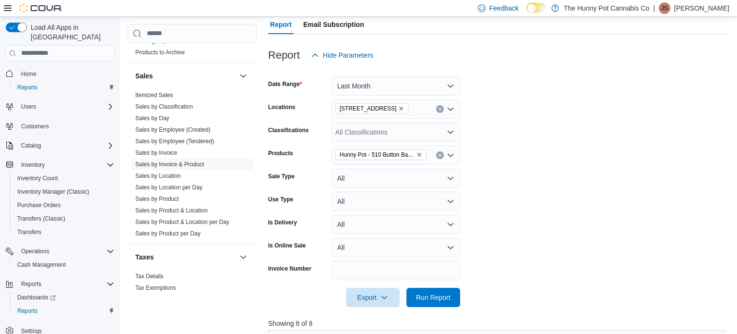
scroll to position [88, 0]
click at [399, 92] on button "Last Month" at bounding box center [396, 86] width 129 height 19
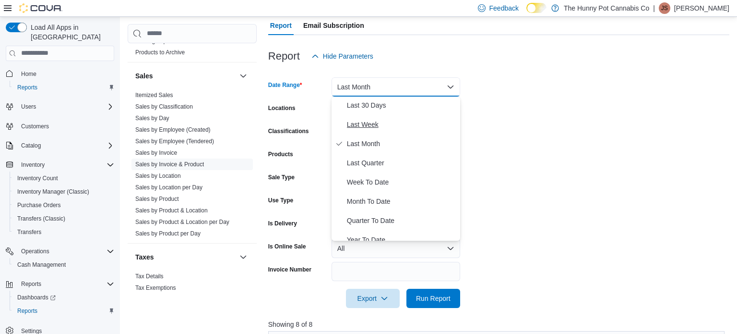
scroll to position [144, 0]
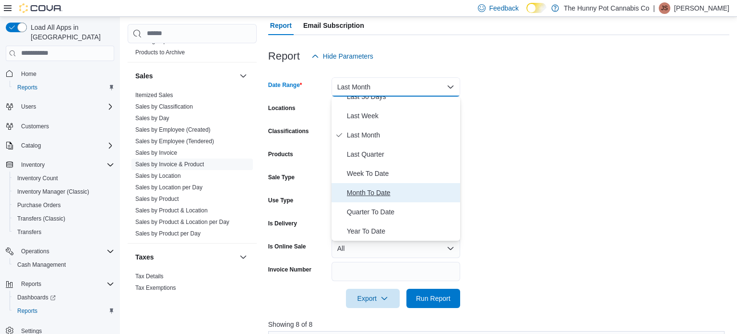
click at [380, 196] on span "Month To Date" at bounding box center [401, 193] width 109 height 12
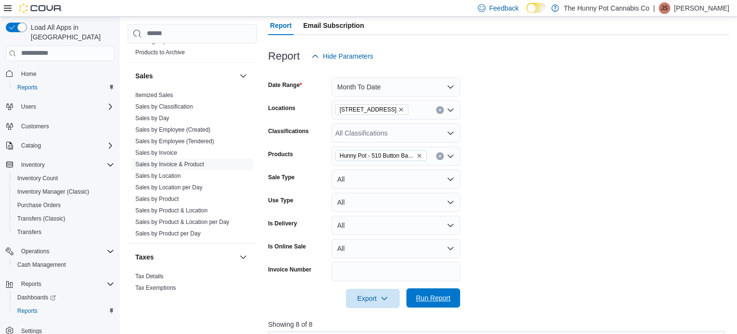
click at [428, 294] on span "Run Report" at bounding box center [433, 298] width 35 height 10
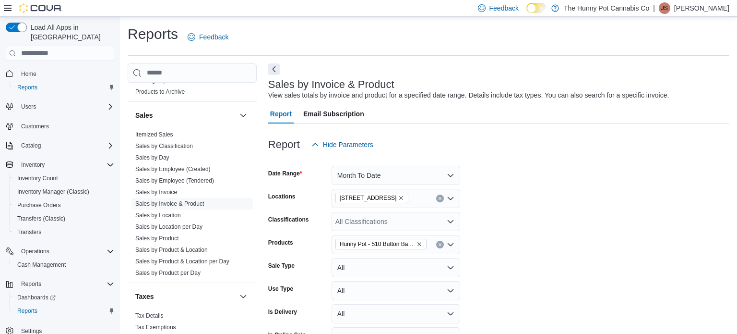
scroll to position [360, 0]
